Goal: Task Accomplishment & Management: Use online tool/utility

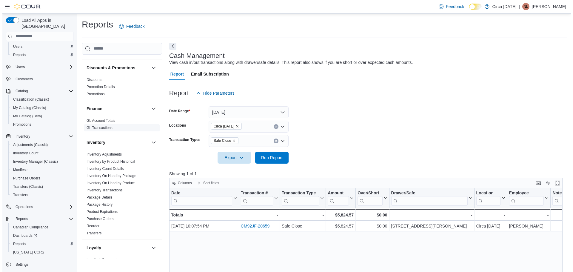
scroll to position [119, 0]
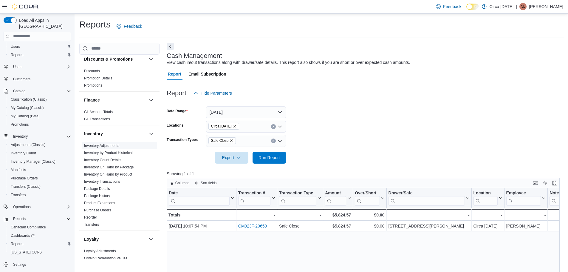
click at [110, 145] on link "Inventory Adjustments" at bounding box center [101, 145] width 35 height 4
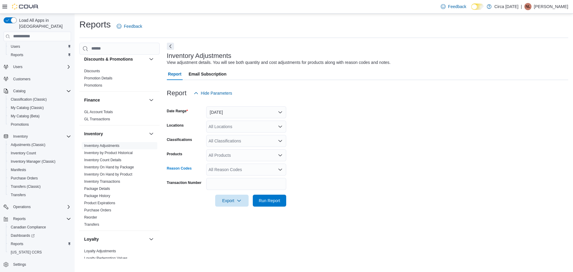
click at [243, 168] on div "All Reason Codes" at bounding box center [246, 169] width 80 height 12
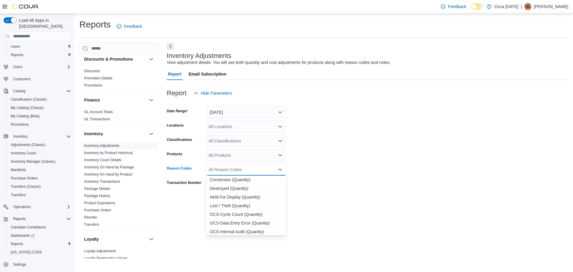
click at [243, 168] on div "All Reason Codes Combo box. Selected. Combo box input. All Reason Codes. Type s…" at bounding box center [246, 169] width 80 height 12
click at [278, 168] on div "All Reason Codes" at bounding box center [246, 169] width 80 height 12
click at [279, 168] on icon "Close list of options" at bounding box center [280, 169] width 5 height 5
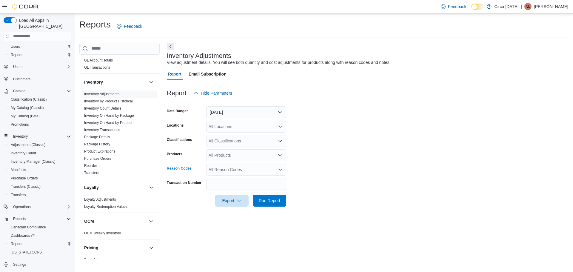
scroll to position [30, 0]
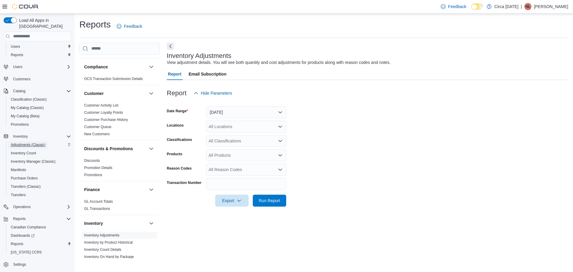
click at [23, 142] on span "Adjustments (Classic)" at bounding box center [28, 144] width 35 height 5
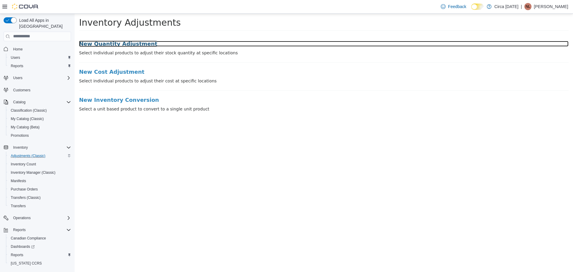
click at [137, 41] on h3 "New Quantity Adjustment" at bounding box center [323, 44] width 489 height 6
